Goal: Find specific page/section: Find specific page/section

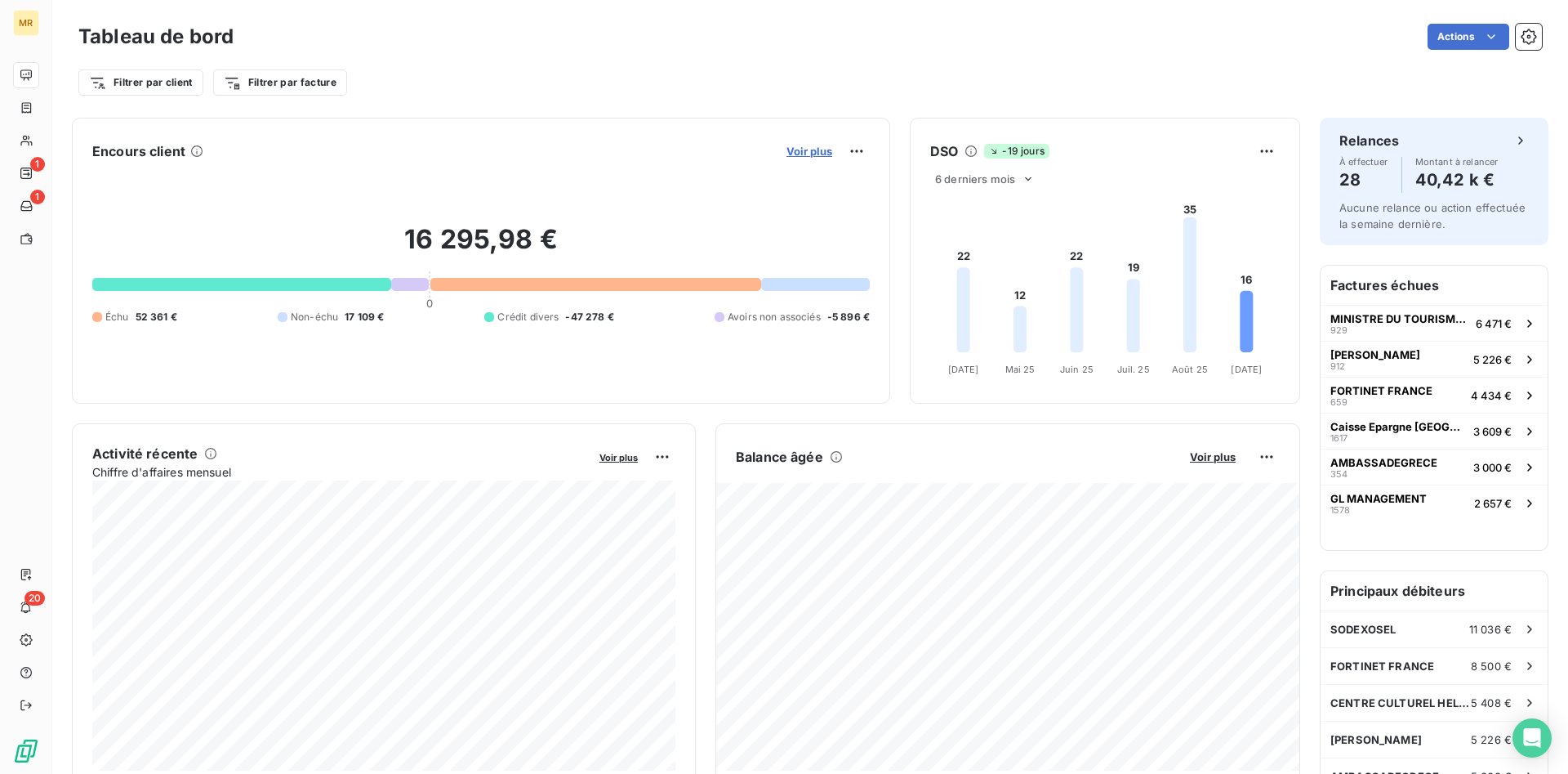
click at [821, 147] on span "Voir plus" at bounding box center [810, 151] width 46 height 13
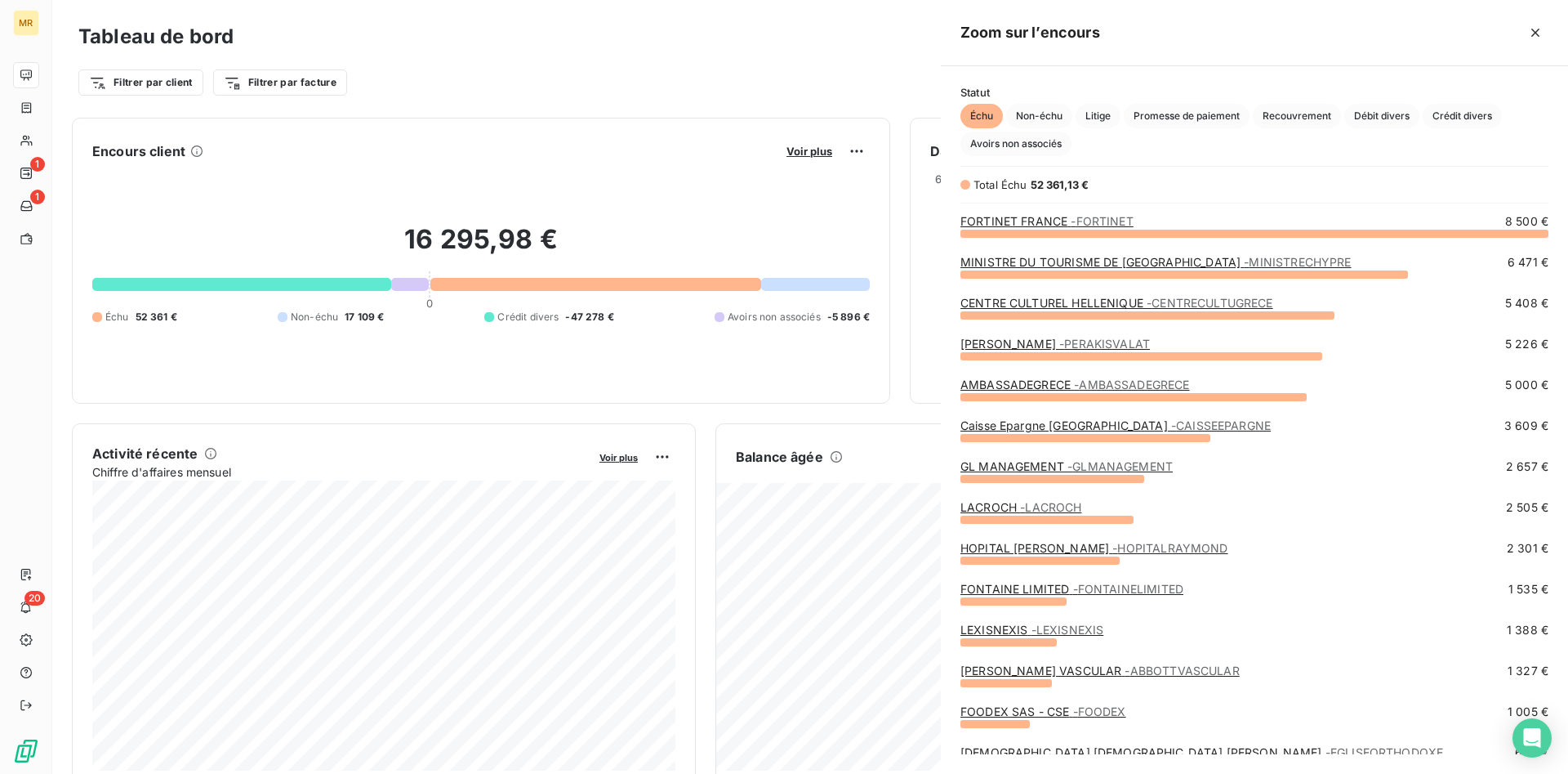
scroll to position [541, 627]
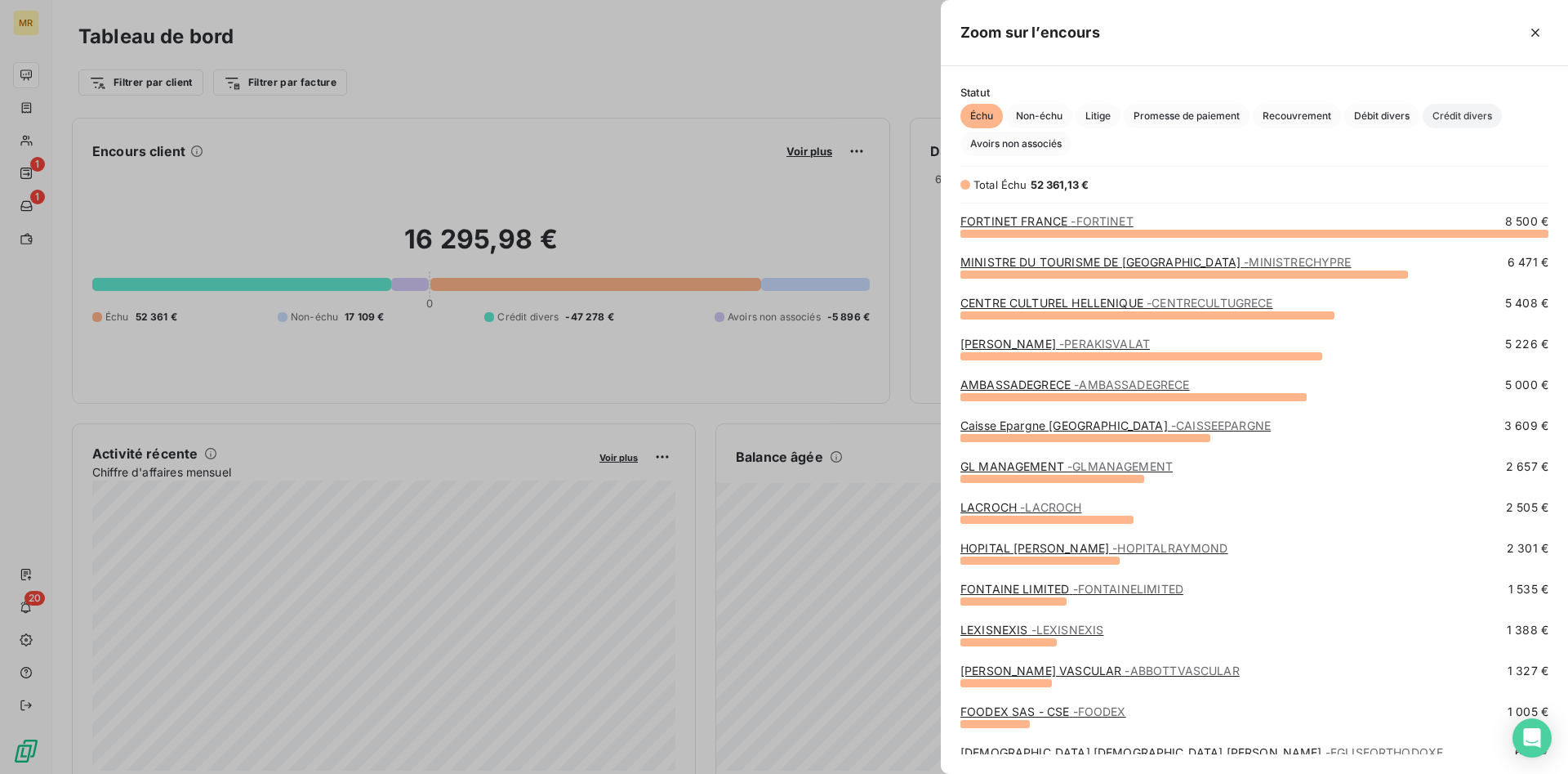
click at [1460, 109] on span "Crédit divers" at bounding box center [1461, 116] width 79 height 25
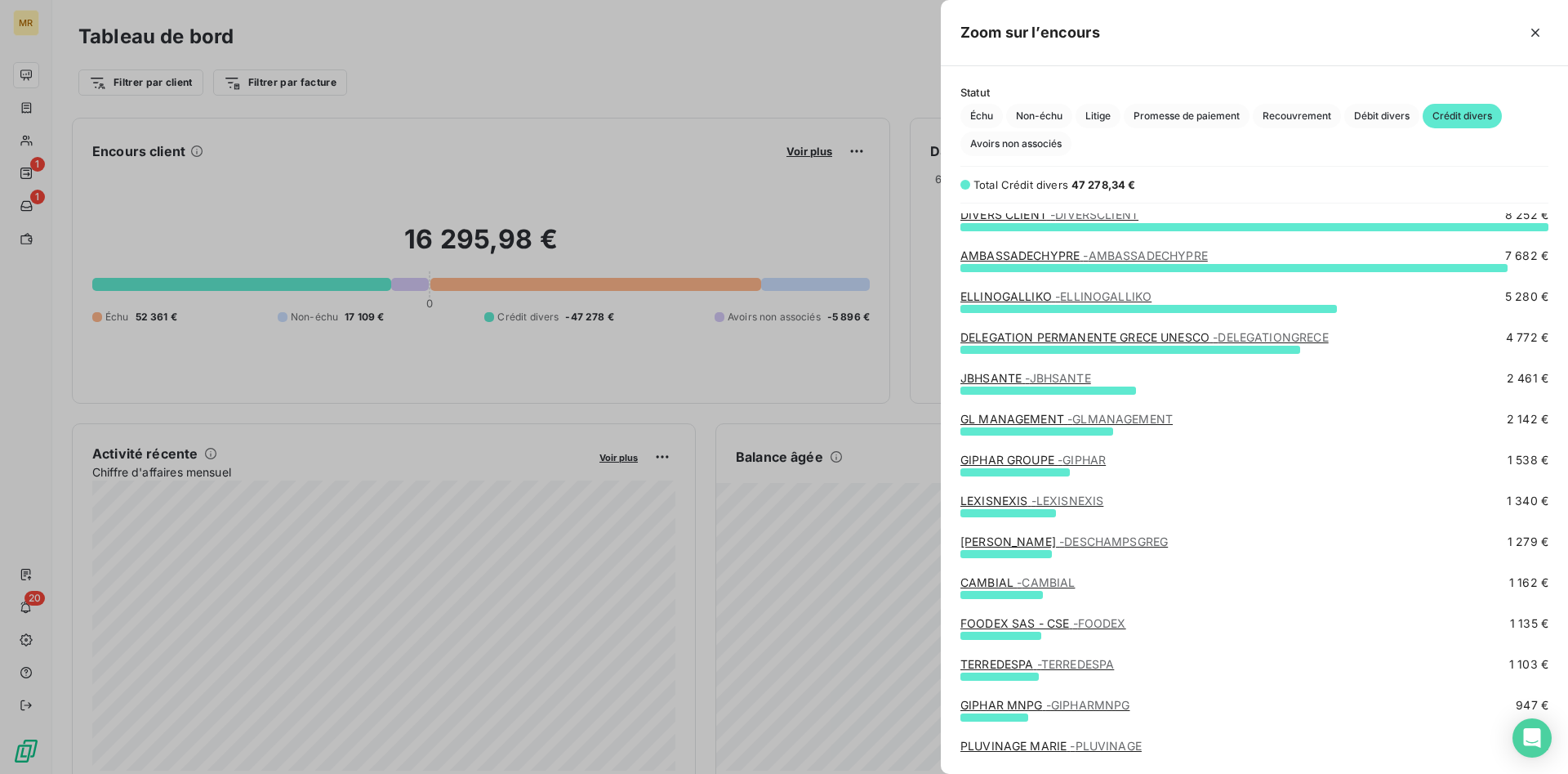
scroll to position [0, 0]
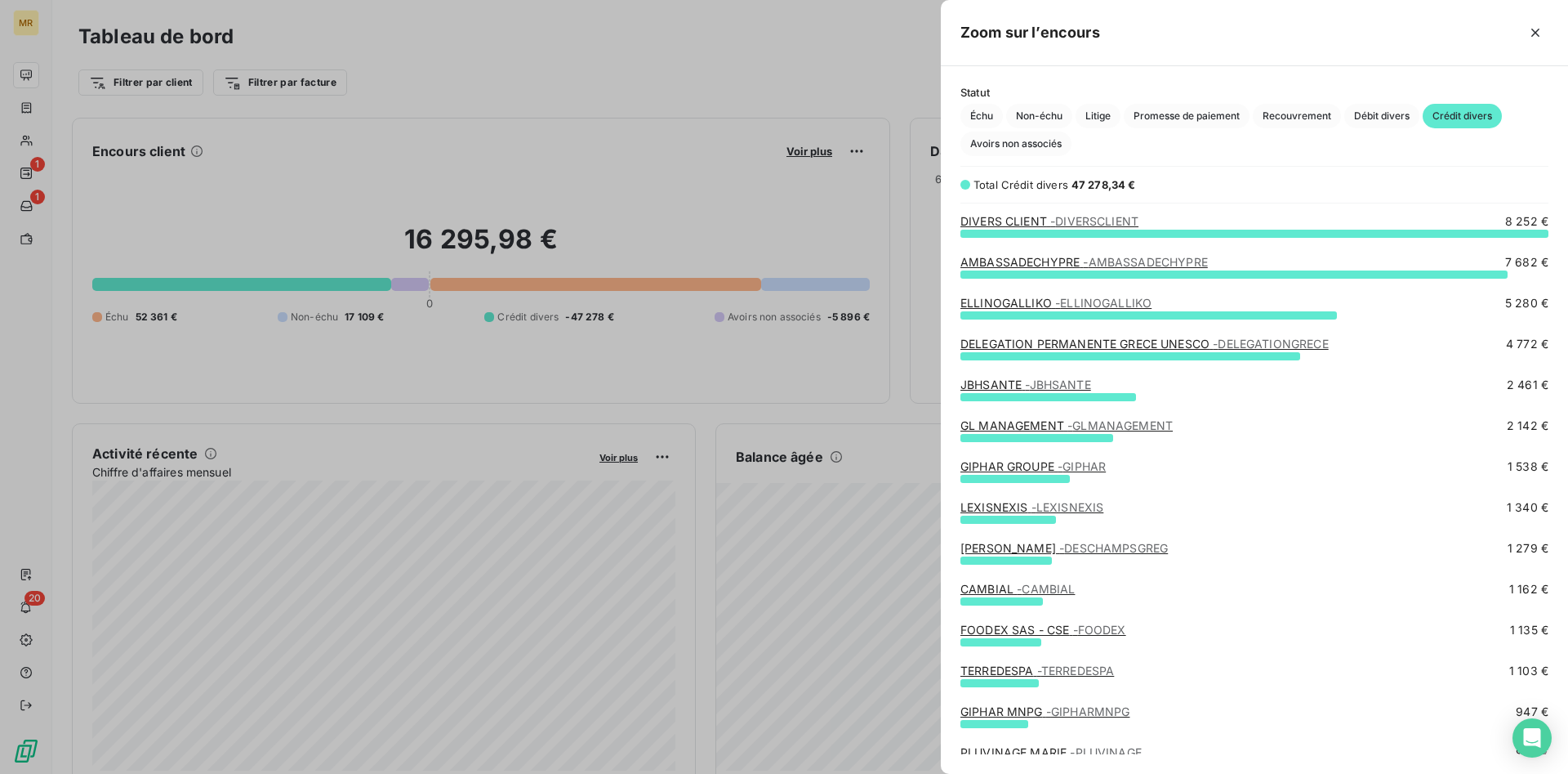
click at [1128, 218] on span "- DIVERSCLIENT" at bounding box center [1094, 221] width 88 height 14
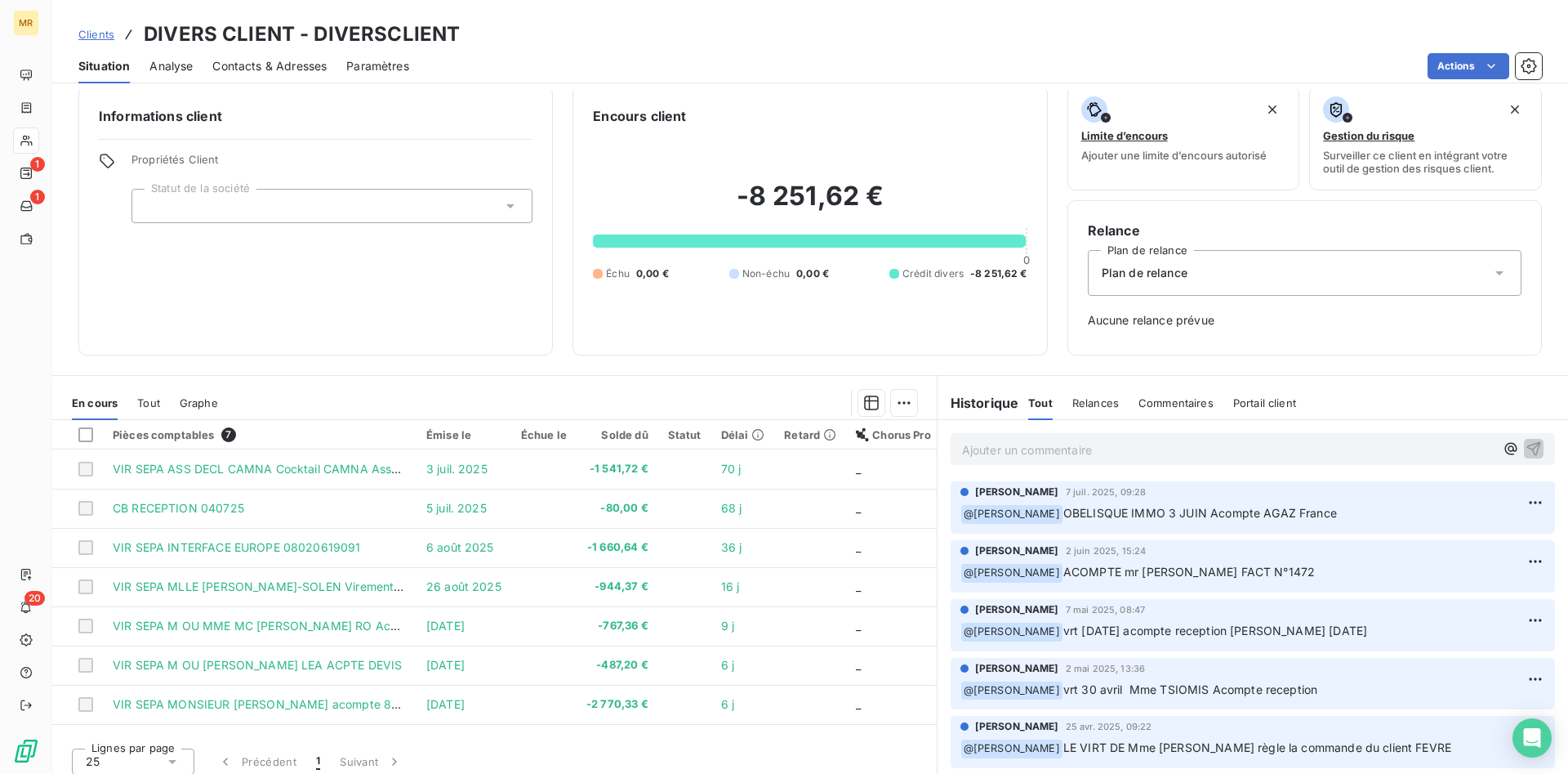
scroll to position [24, 0]
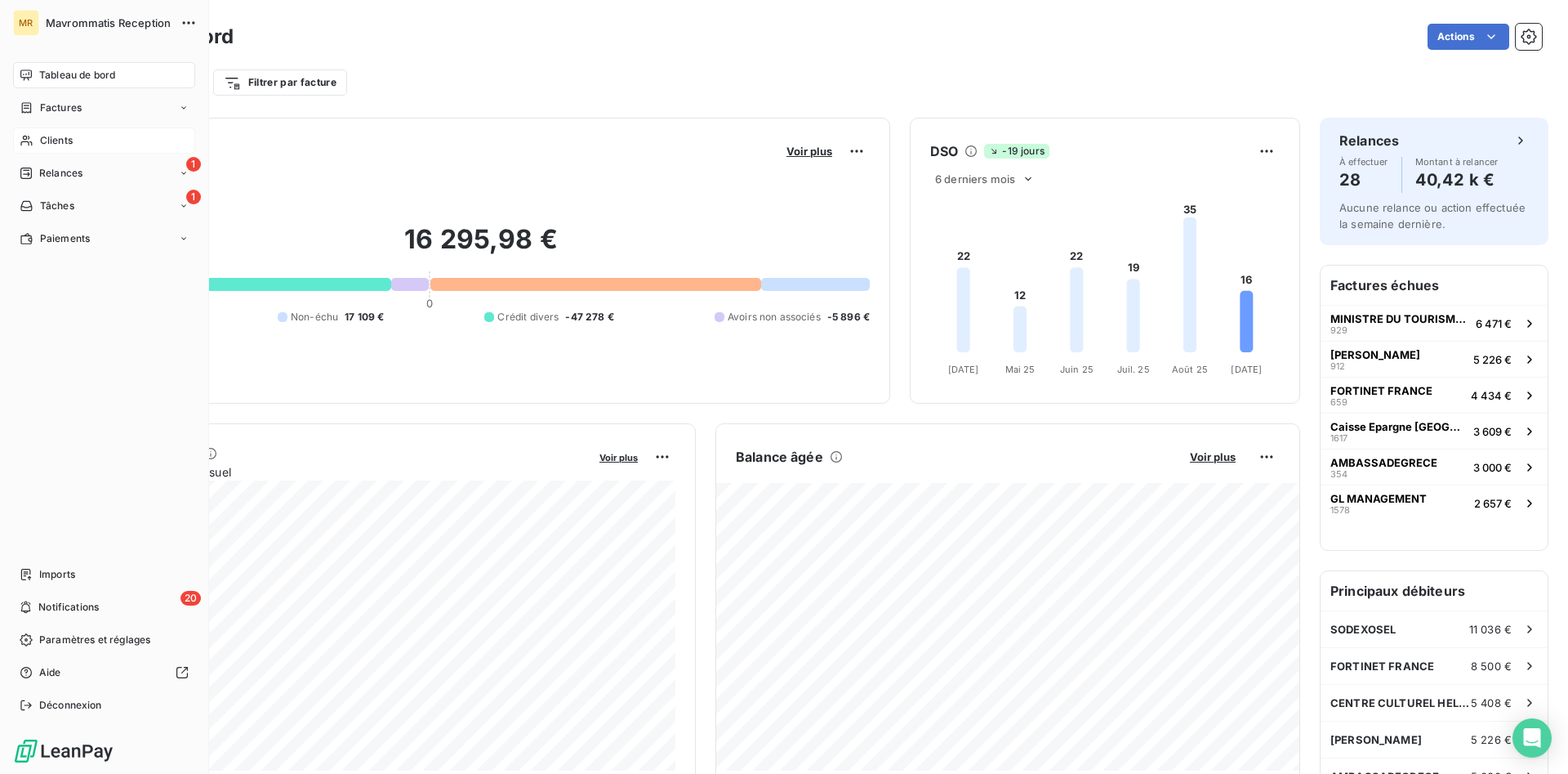
click at [64, 141] on span "Clients" at bounding box center [56, 140] width 32 height 14
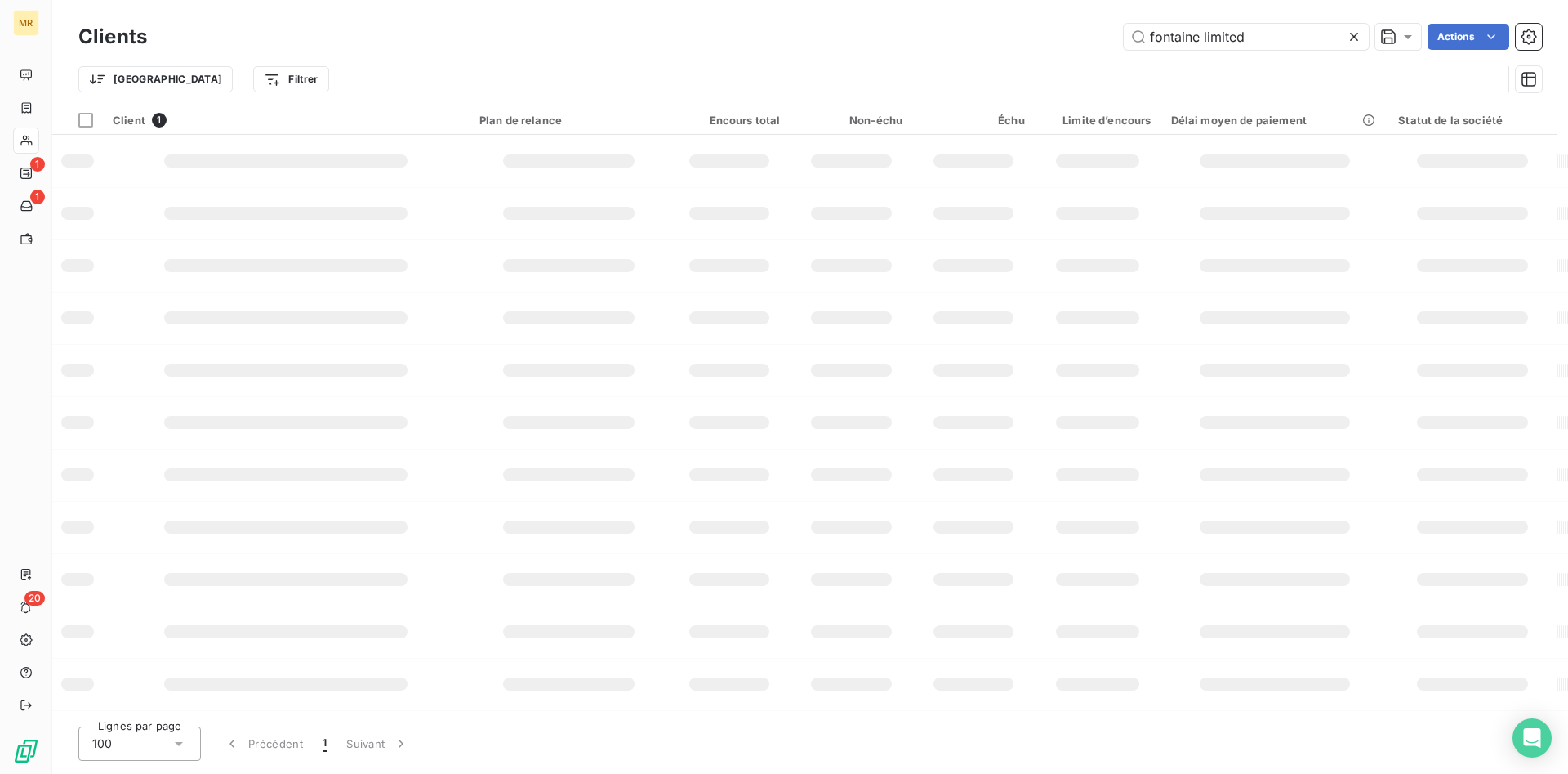
type input "fontaine limited"
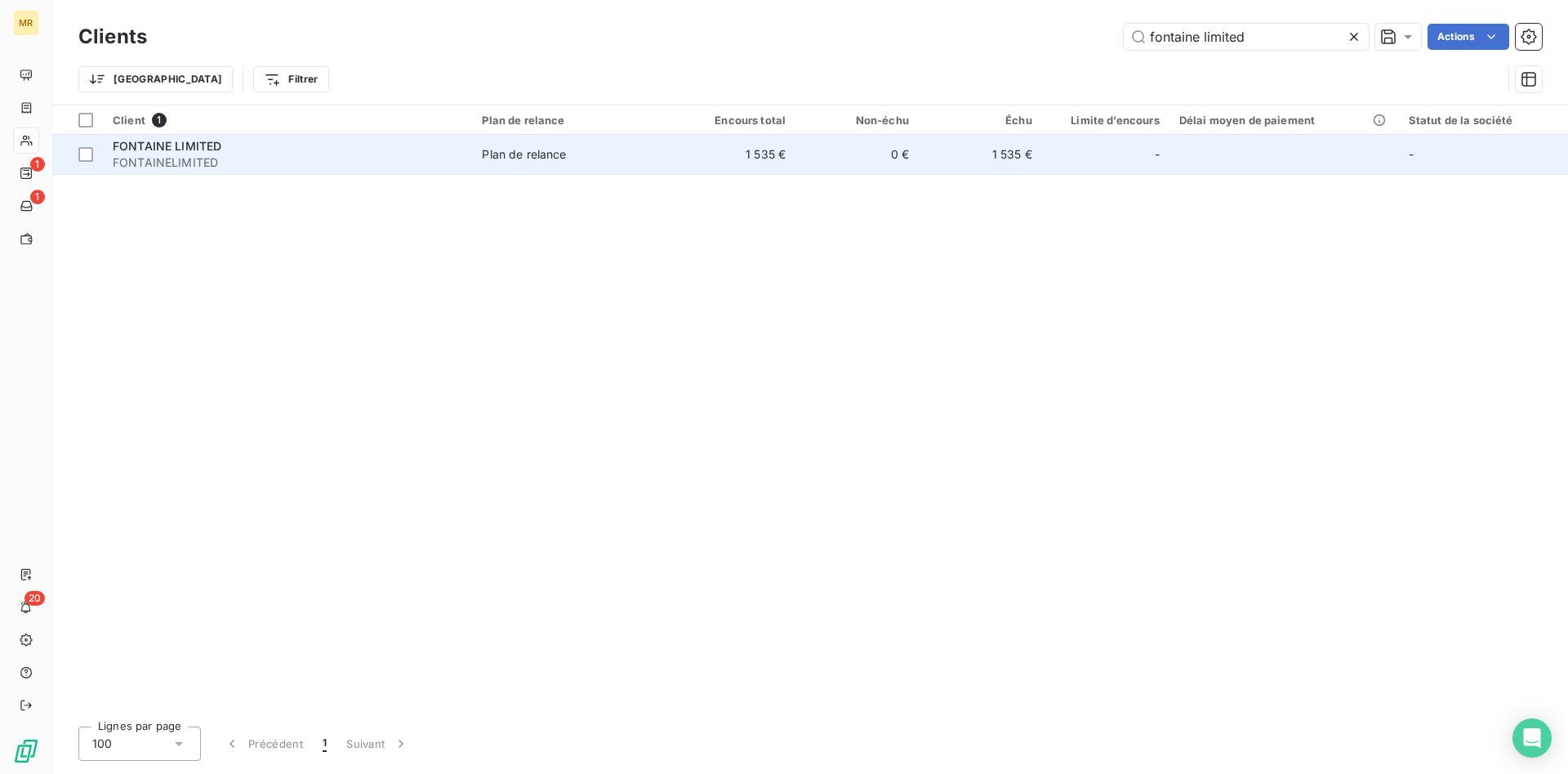
click at [437, 173] on td "FONTAINE LIMITED FONTAINELIMITED" at bounding box center [287, 154] width 369 height 39
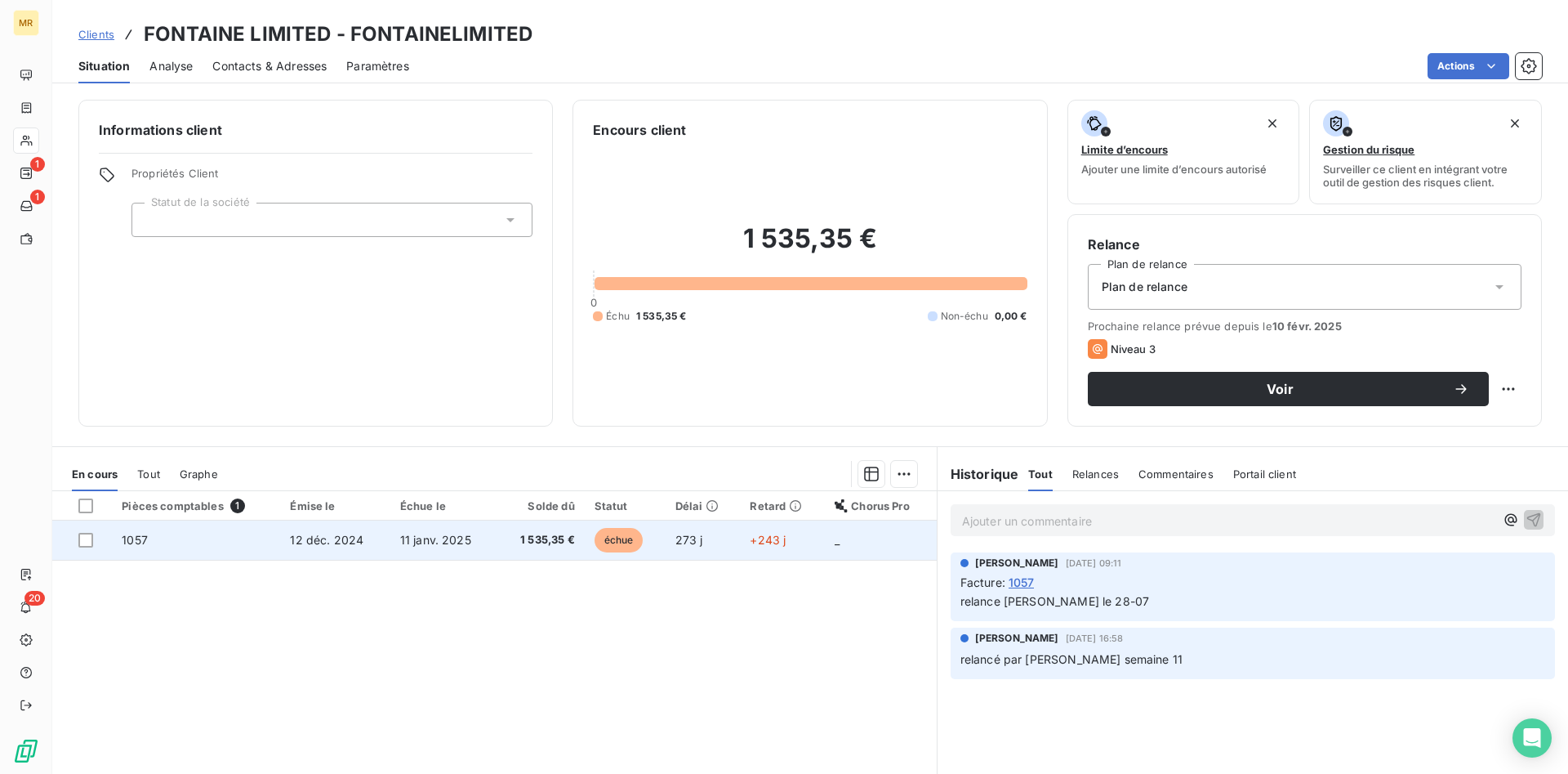
click at [170, 539] on td "1057" at bounding box center [196, 540] width 168 height 39
